Goal: Task Accomplishment & Management: Manage account settings

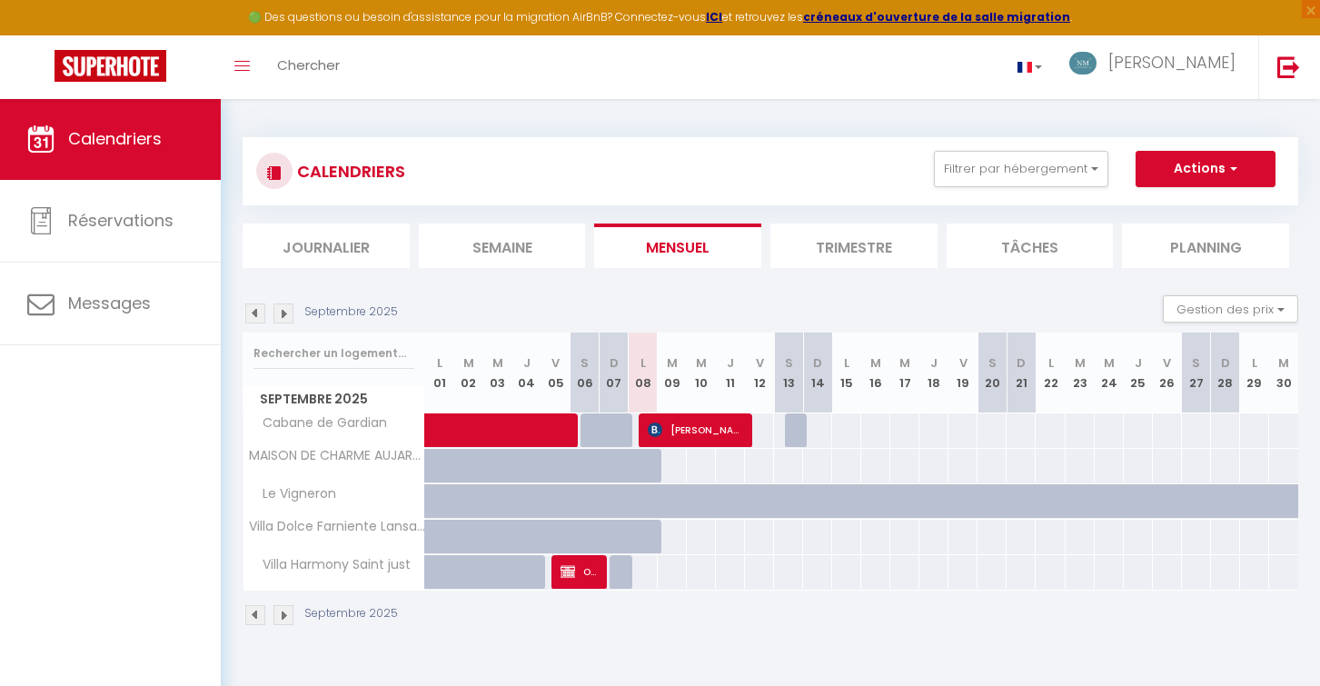
click at [651, 423] on img at bounding box center [655, 429] width 15 height 15
select select "OK"
select select "0"
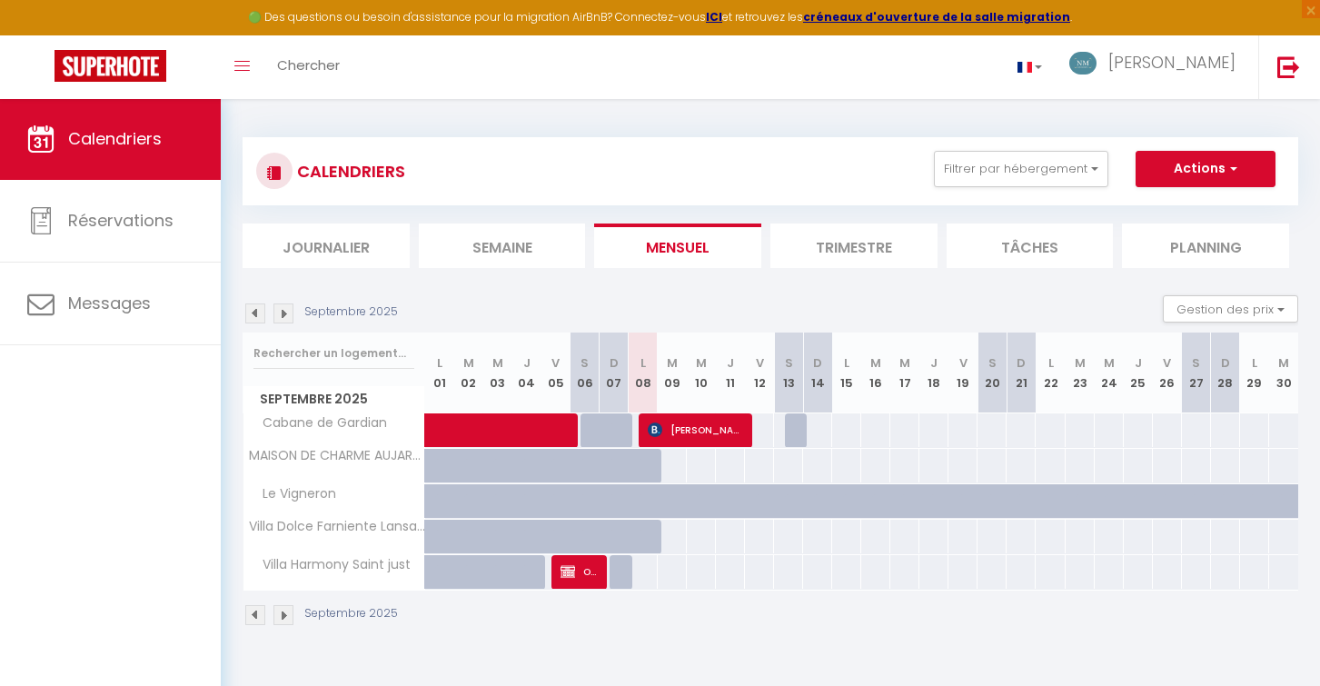
select select "1"
select select
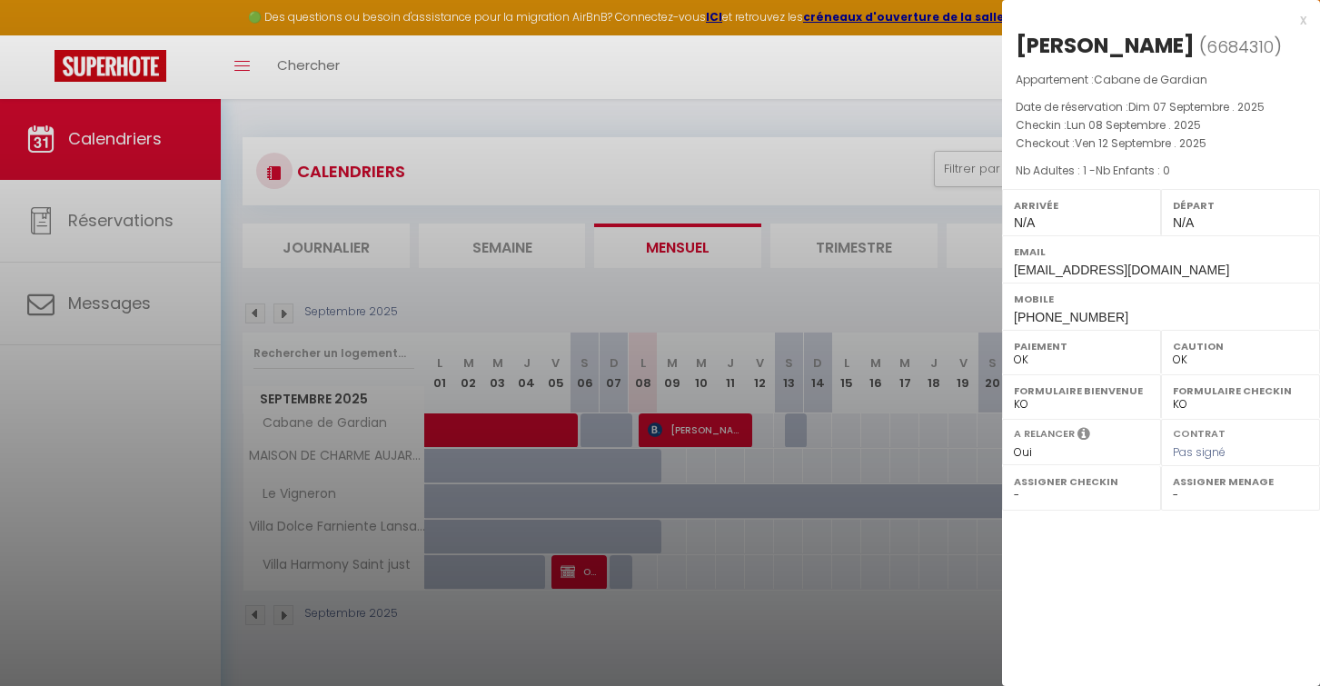
select select "41723"
select select "43361"
click at [1304, 21] on div "x" at bounding box center [1154, 20] width 304 height 22
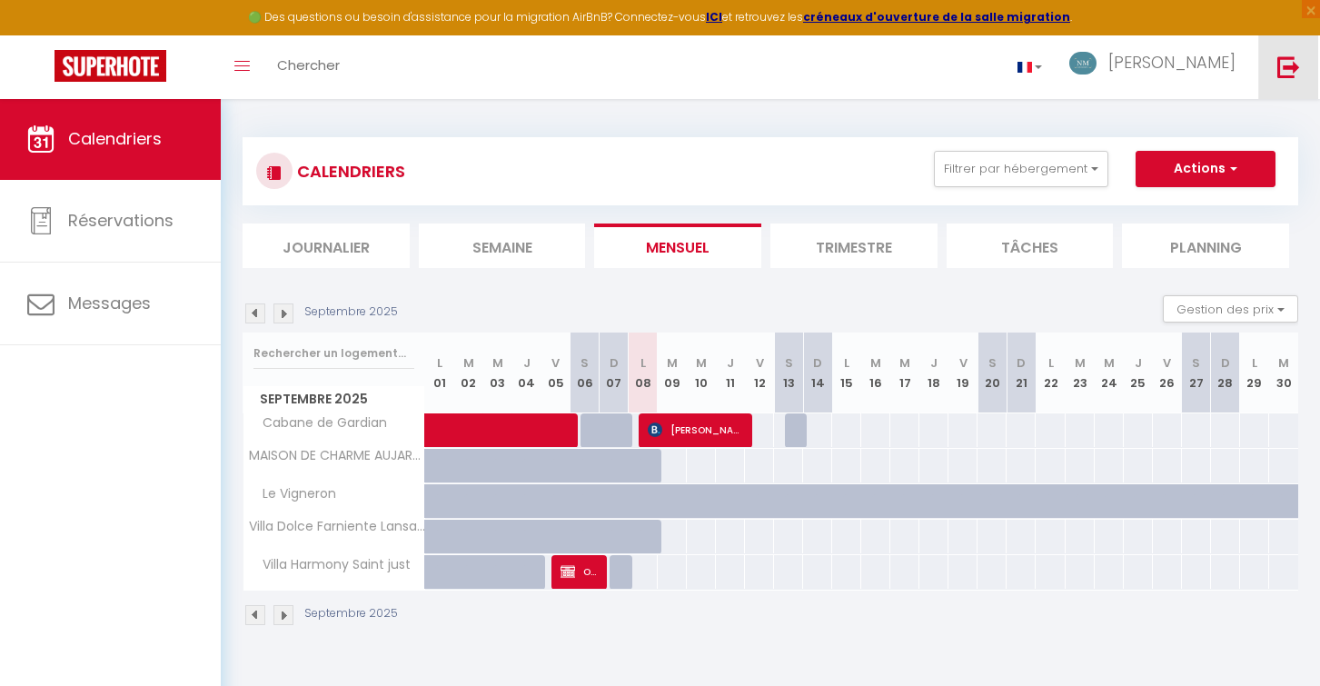
click at [1290, 64] on img at bounding box center [1288, 66] width 23 height 23
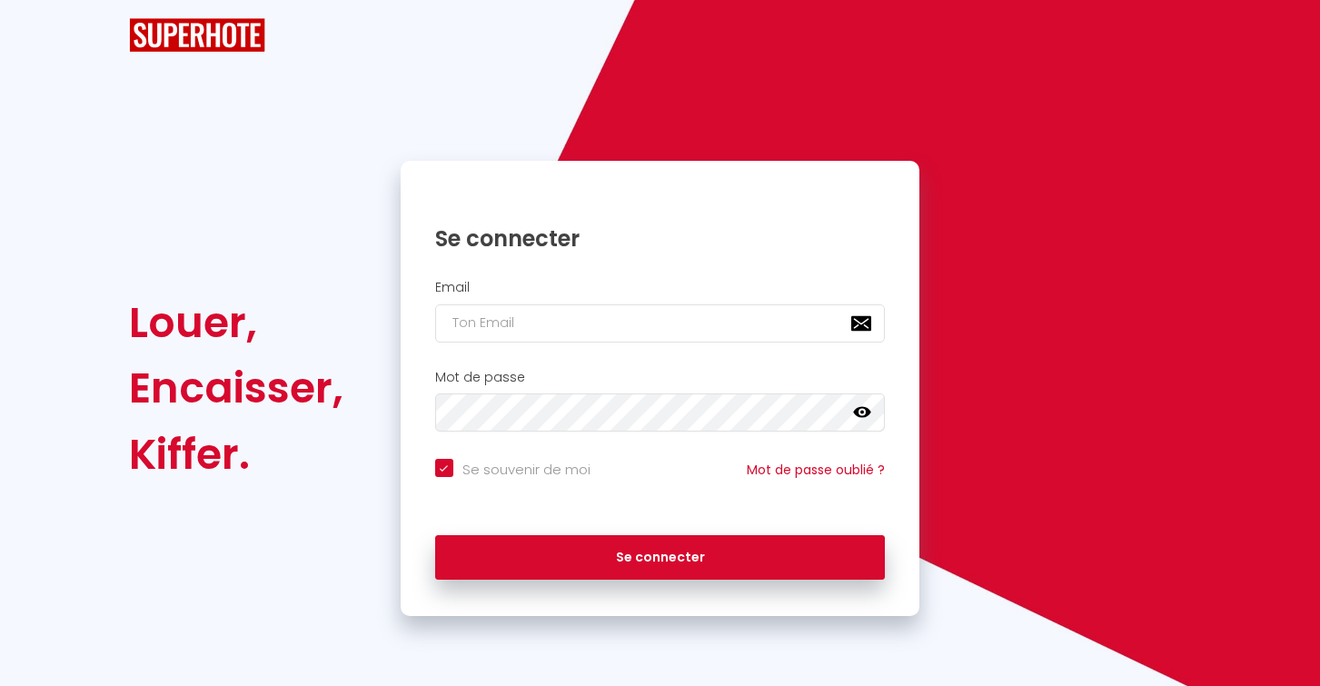
checkbox input "true"
